Goal: Transaction & Acquisition: Purchase product/service

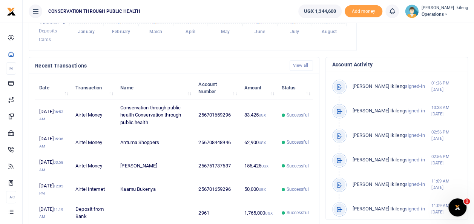
scroll to position [216, 0]
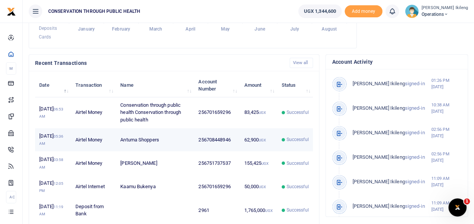
click at [256, 151] on td "62,900 UGX" at bounding box center [258, 139] width 37 height 23
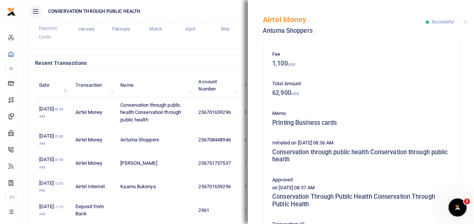
scroll to position [106, 0]
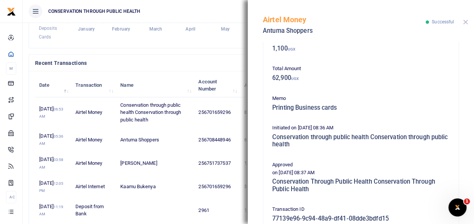
click at [467, 22] on button "Close" at bounding box center [465, 22] width 5 height 5
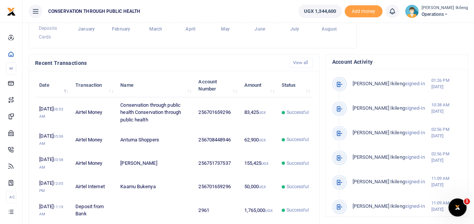
scroll to position [370, 0]
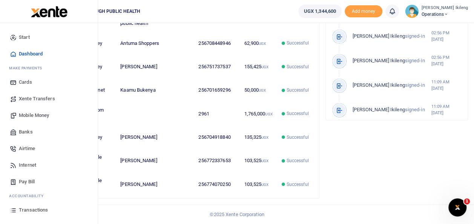
click at [33, 209] on span "Transactions" at bounding box center [33, 210] width 29 height 8
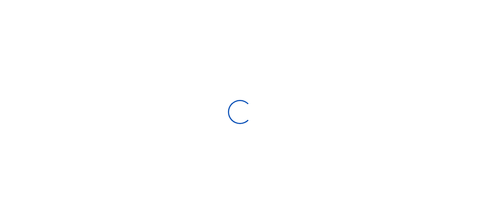
select select
type input "07/31/2025 - 08/29/2025"
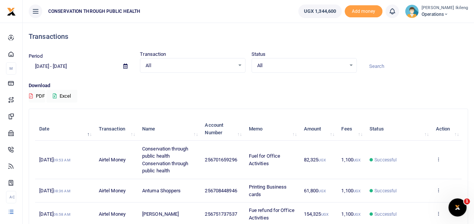
scroll to position [196, 0]
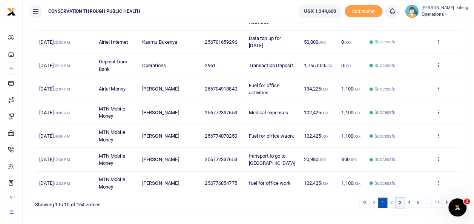
click at [402, 208] on link "3" at bounding box center [400, 203] width 9 height 10
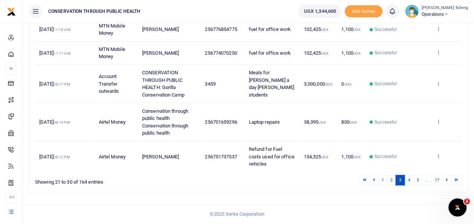
scroll to position [312, 0]
click at [393, 178] on link "2" at bounding box center [391, 180] width 9 height 10
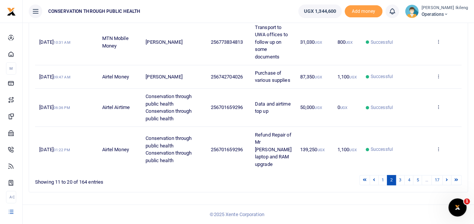
scroll to position [290, 0]
click at [386, 181] on link "1" at bounding box center [383, 180] width 9 height 10
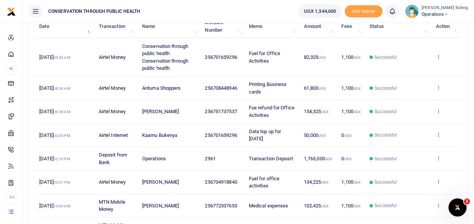
scroll to position [0, 0]
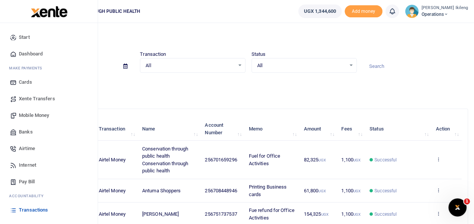
click at [42, 115] on span "Mobile Money" at bounding box center [34, 116] width 30 height 8
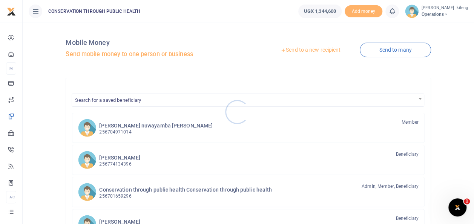
click at [330, 50] on div at bounding box center [237, 112] width 474 height 224
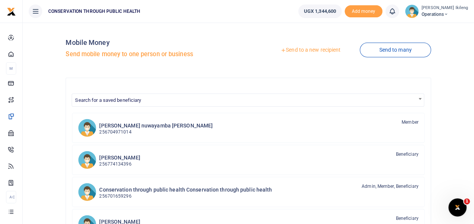
click at [323, 51] on link "Send to a new recipient" at bounding box center [311, 50] width 99 height 14
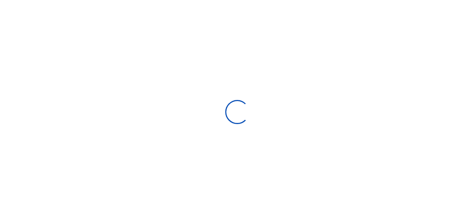
select select "Loading bundles"
select select
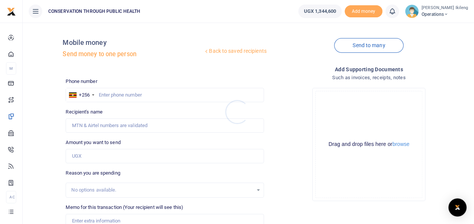
click at [136, 93] on div at bounding box center [237, 112] width 474 height 224
click at [123, 94] on input "text" at bounding box center [165, 95] width 198 height 14
type input "774070250"
type input "Emmanuel Kityo"
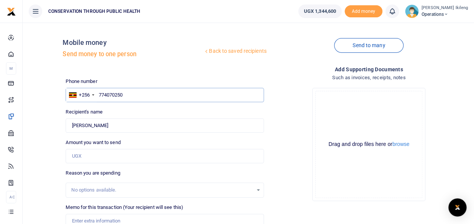
type input "774070250"
click at [101, 159] on input "Amount you want to send" at bounding box center [165, 156] width 198 height 14
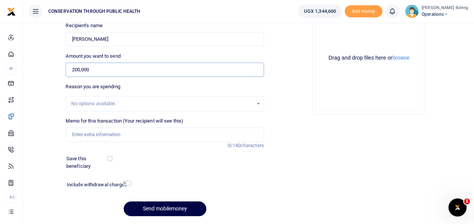
scroll to position [89, 0]
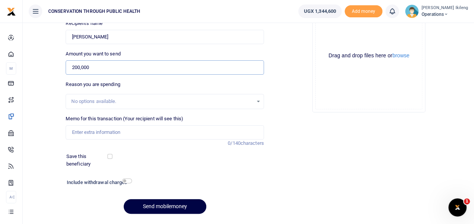
type input "200,000"
click at [88, 132] on input "Memo for this transaction (Your recipient will see this)" at bounding box center [165, 132] width 198 height 14
type input "fuel for office work inclusive of the weekend"
click at [126, 182] on input "checkbox" at bounding box center [127, 181] width 10 height 5
checkbox input "true"
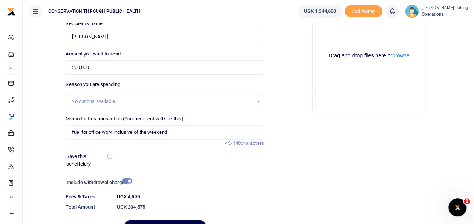
scroll to position [130, 0]
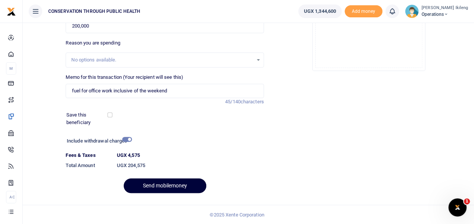
click at [168, 184] on button "Send mobilemoney" at bounding box center [165, 186] width 83 height 15
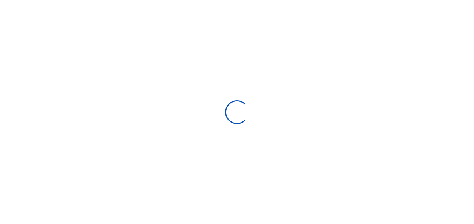
scroll to position [109, 0]
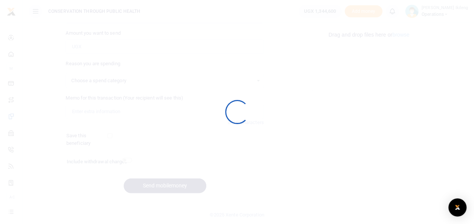
select select
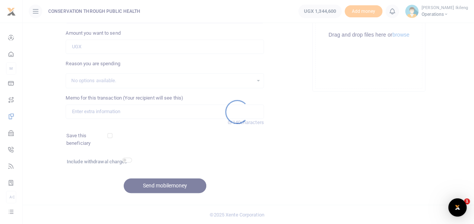
scroll to position [0, 0]
